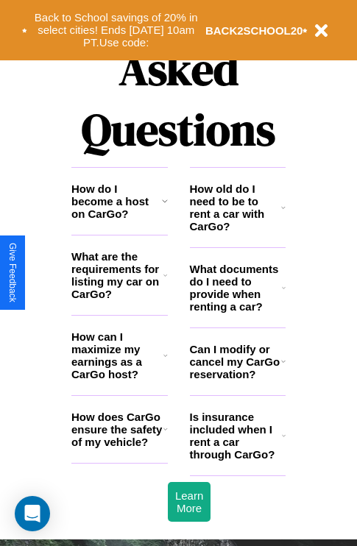
scroll to position [1782, 0]
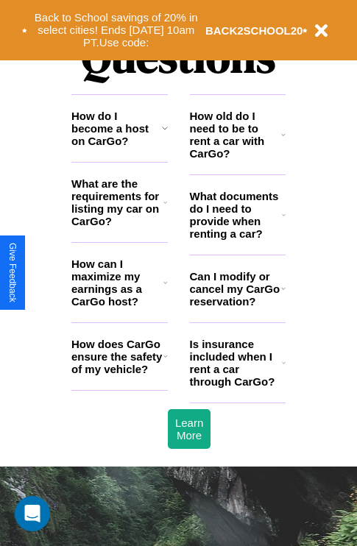
click at [119, 375] on h3 "How does CarGo ensure the safety of my vehicle?" at bounding box center [117, 357] width 92 height 38
click at [237, 386] on h3 "Is insurance included when I rent a car through CarGo?" at bounding box center [236, 363] width 92 height 50
click at [283, 140] on icon at bounding box center [283, 135] width 4 height 12
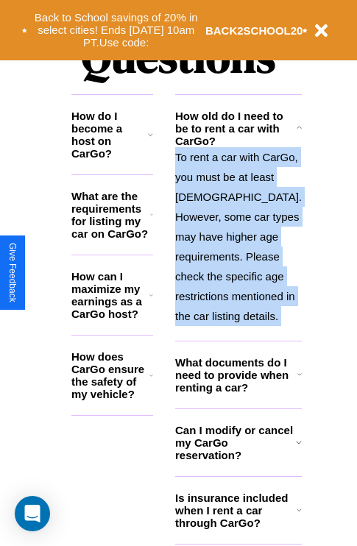
scroll to position [1841, 0]
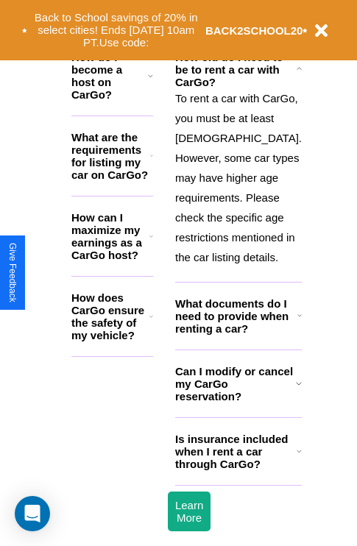
click at [237, 402] on h3 "Can I modify or cancel my CarGo reservation?" at bounding box center [235, 384] width 121 height 38
click at [153, 242] on icon at bounding box center [151, 236] width 4 height 12
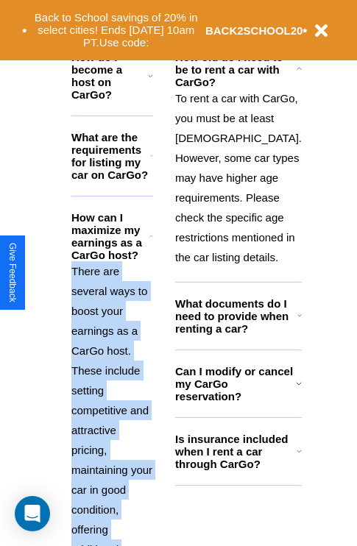
scroll to position [1921, 0]
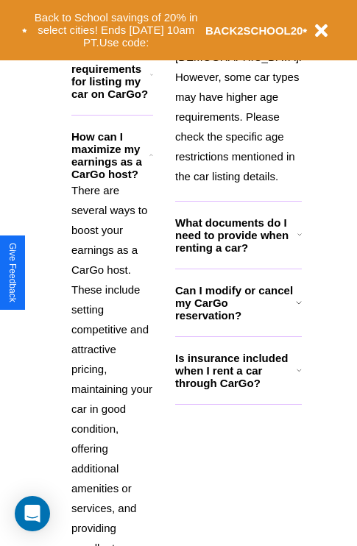
click at [237, 389] on h3 "Is insurance included when I rent a car through CarGo?" at bounding box center [235, 370] width 121 height 38
click at [297, 240] on icon at bounding box center [299, 235] width 4 height 12
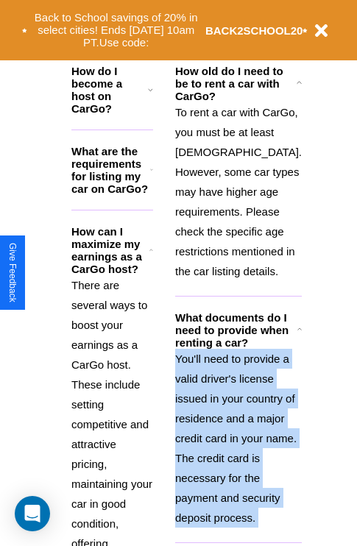
scroll to position [226, 0]
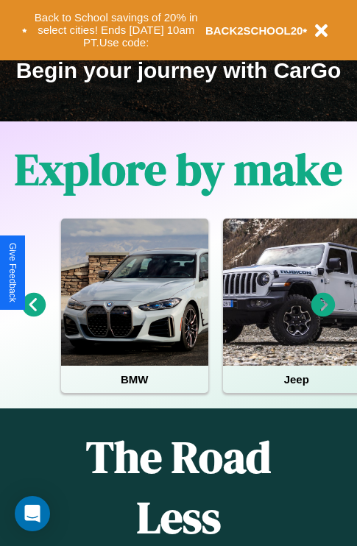
click at [323, 315] on icon at bounding box center [323, 305] width 24 height 24
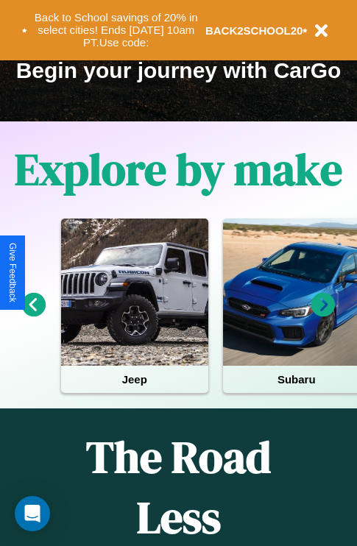
click at [323, 315] on icon at bounding box center [323, 305] width 24 height 24
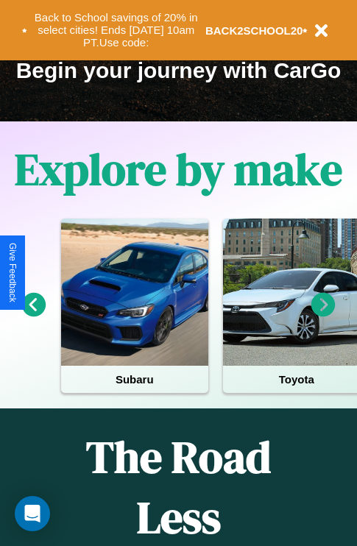
click at [323, 315] on icon at bounding box center [323, 305] width 24 height 24
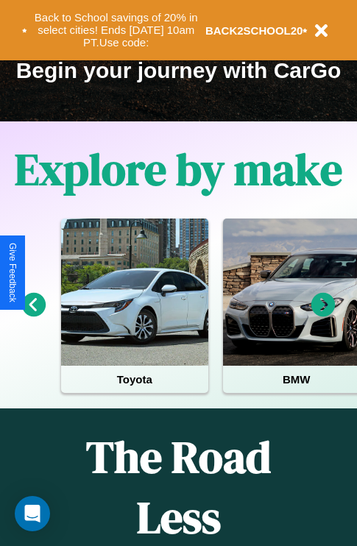
click at [323, 315] on icon at bounding box center [323, 305] width 24 height 24
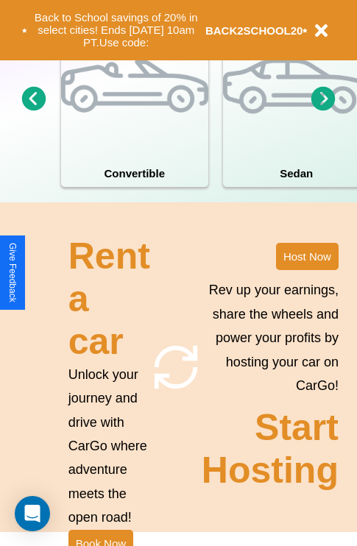
scroll to position [1146, 0]
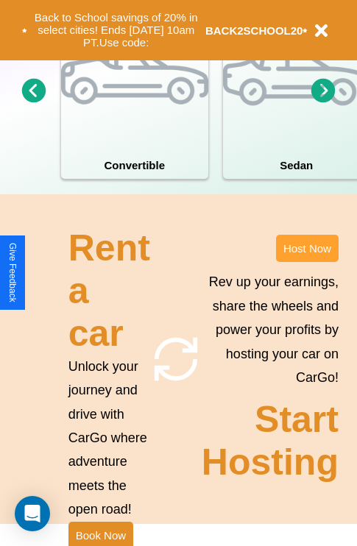
click at [307, 262] on button "Host Now" at bounding box center [307, 248] width 63 height 27
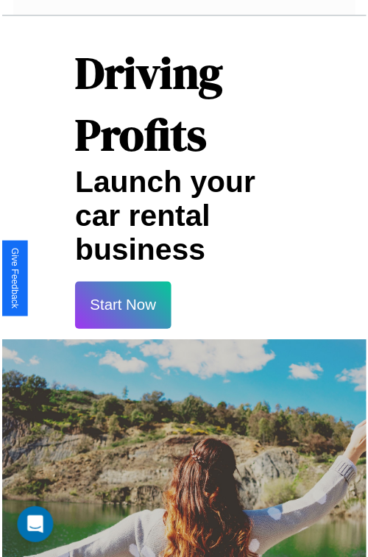
scroll to position [26, 0]
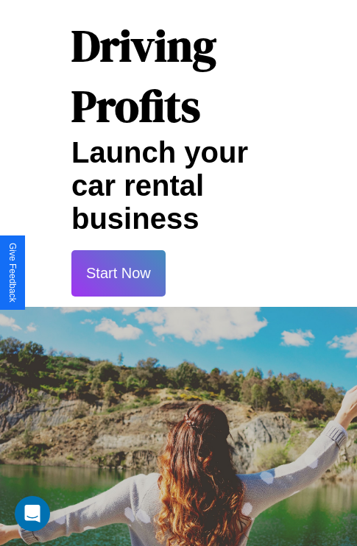
click at [118, 273] on button "Start Now" at bounding box center [118, 273] width 94 height 46
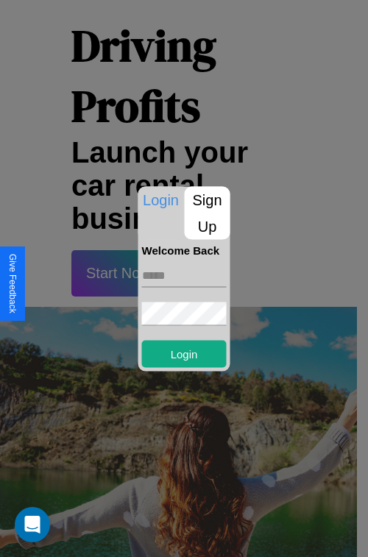
click at [207, 213] on p "Sign Up" at bounding box center [208, 212] width 46 height 53
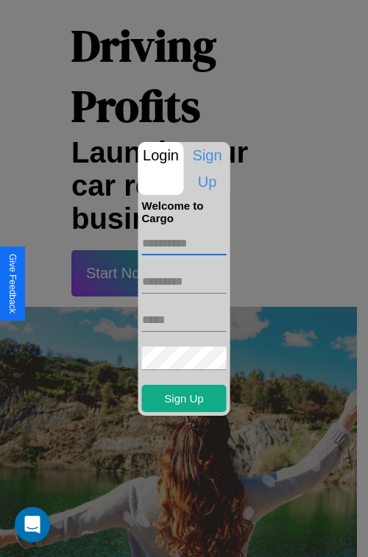
click at [184, 243] on input "text" at bounding box center [184, 244] width 85 height 24
type input "******"
click at [184, 281] on input "text" at bounding box center [184, 282] width 85 height 24
type input "*****"
click at [184, 319] on input "text" at bounding box center [184, 320] width 85 height 24
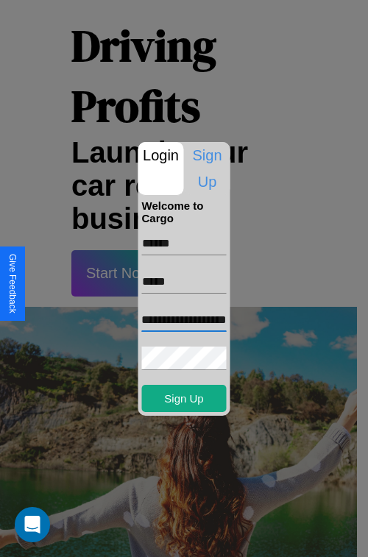
scroll to position [0, 38]
type input "**********"
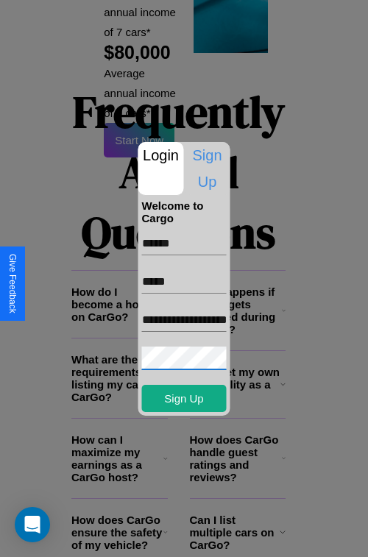
click at [189, 537] on div at bounding box center [184, 278] width 368 height 557
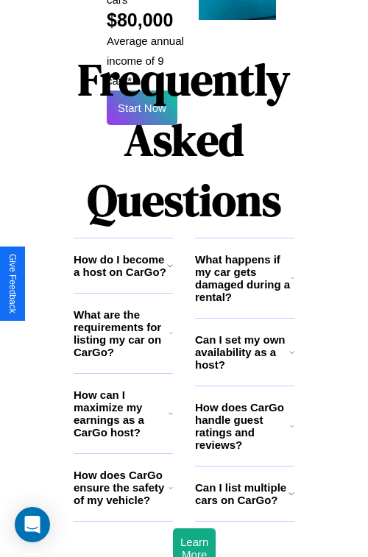
scroll to position [21, 0]
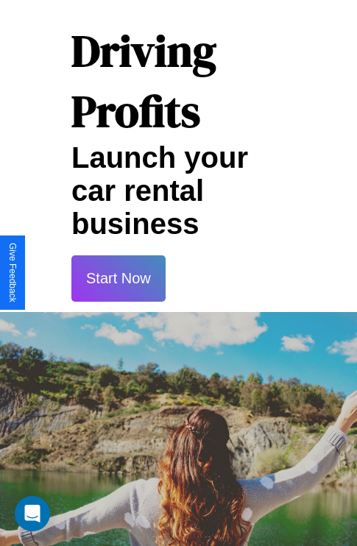
click at [118, 278] on button "Start Now" at bounding box center [118, 278] width 94 height 46
